Goal: Task Accomplishment & Management: Manage account settings

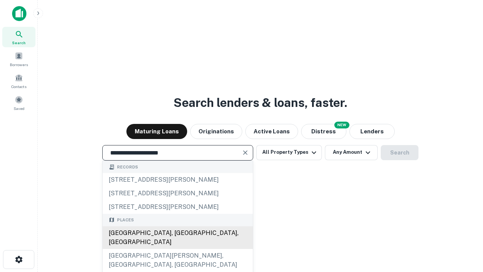
click at [177, 249] on div "[GEOGRAPHIC_DATA], [GEOGRAPHIC_DATA], [GEOGRAPHIC_DATA]" at bounding box center [178, 237] width 150 height 23
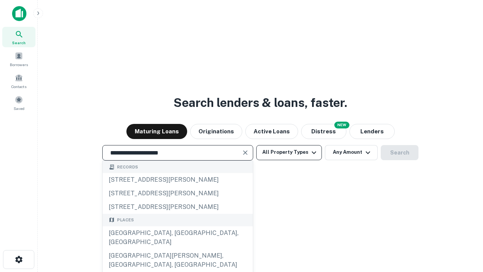
type input "**********"
click at [289, 152] on button "All Property Types" at bounding box center [289, 152] width 66 height 15
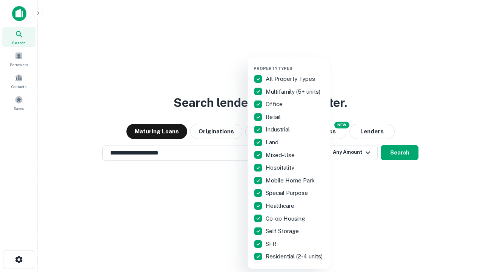
click at [295, 63] on button "button" at bounding box center [295, 63] width 83 height 0
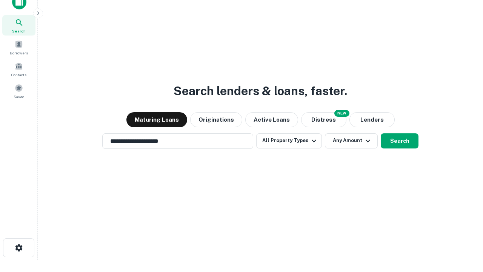
scroll to position [5, 91]
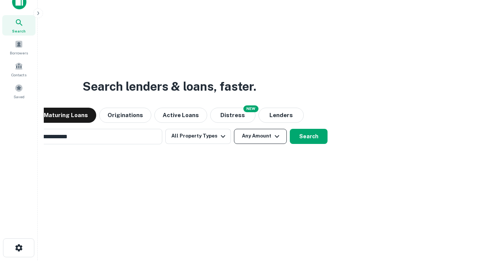
click at [234, 129] on button "Any Amount" at bounding box center [260, 136] width 53 height 15
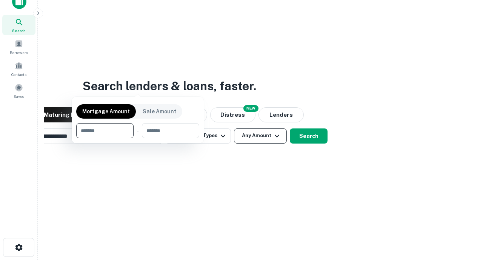
scroll to position [54, 214]
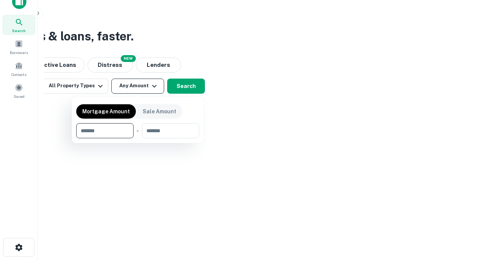
type input "*******"
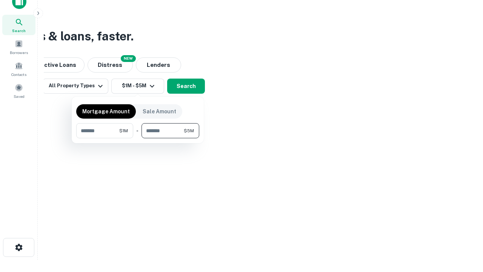
type input "*******"
click at [138, 138] on button "button" at bounding box center [137, 138] width 123 height 0
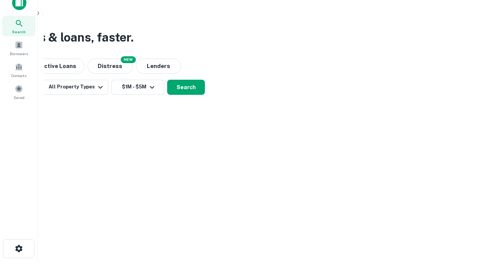
scroll to position [5, 139]
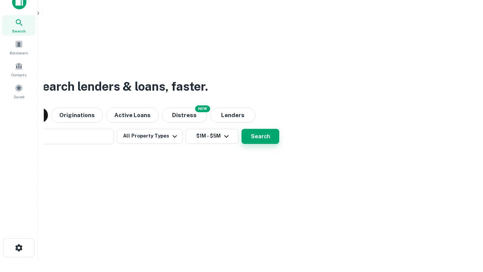
click at [242, 129] on button "Search" at bounding box center [261, 136] width 38 height 15
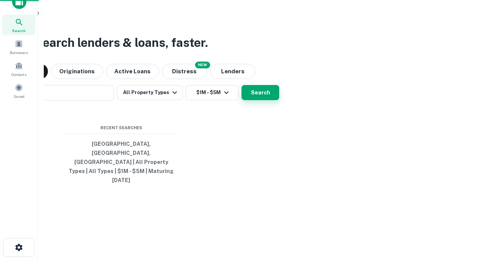
scroll to position [20, 214]
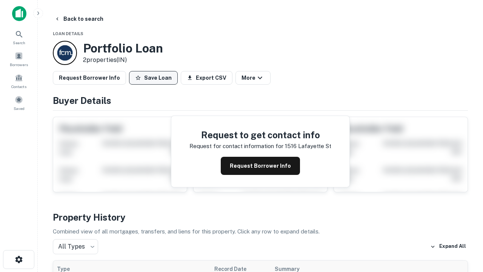
click at [153, 78] on button "Save Loan" at bounding box center [153, 78] width 49 height 14
click at [155, 78] on button "Loan Saved" at bounding box center [155, 78] width 52 height 14
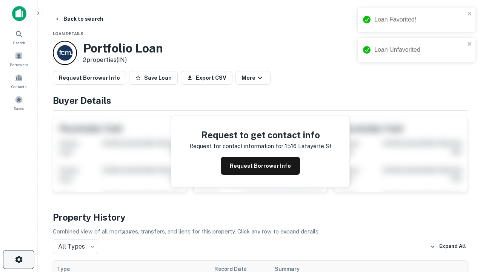
click at [18, 259] on icon "button" at bounding box center [18, 259] width 9 height 9
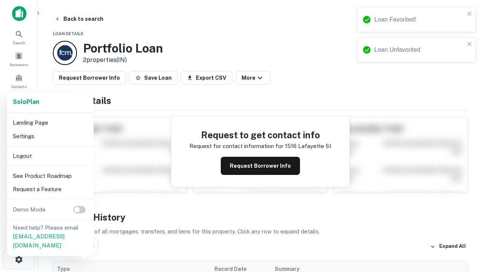
click at [50, 155] on li "Logout" at bounding box center [50, 156] width 81 height 14
